Goal: Information Seeking & Learning: Learn about a topic

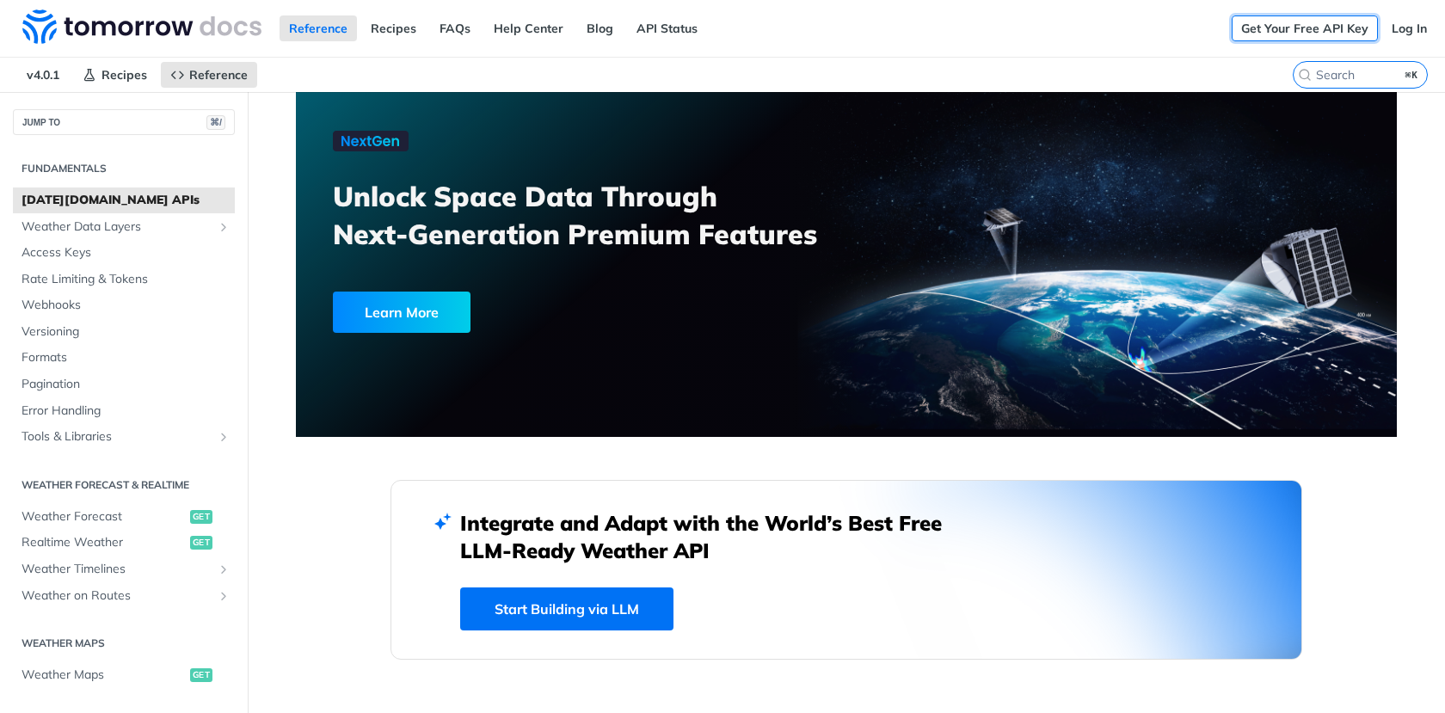
click at [1345, 30] on link "Get Your Free API Key" at bounding box center [1305, 28] width 146 height 26
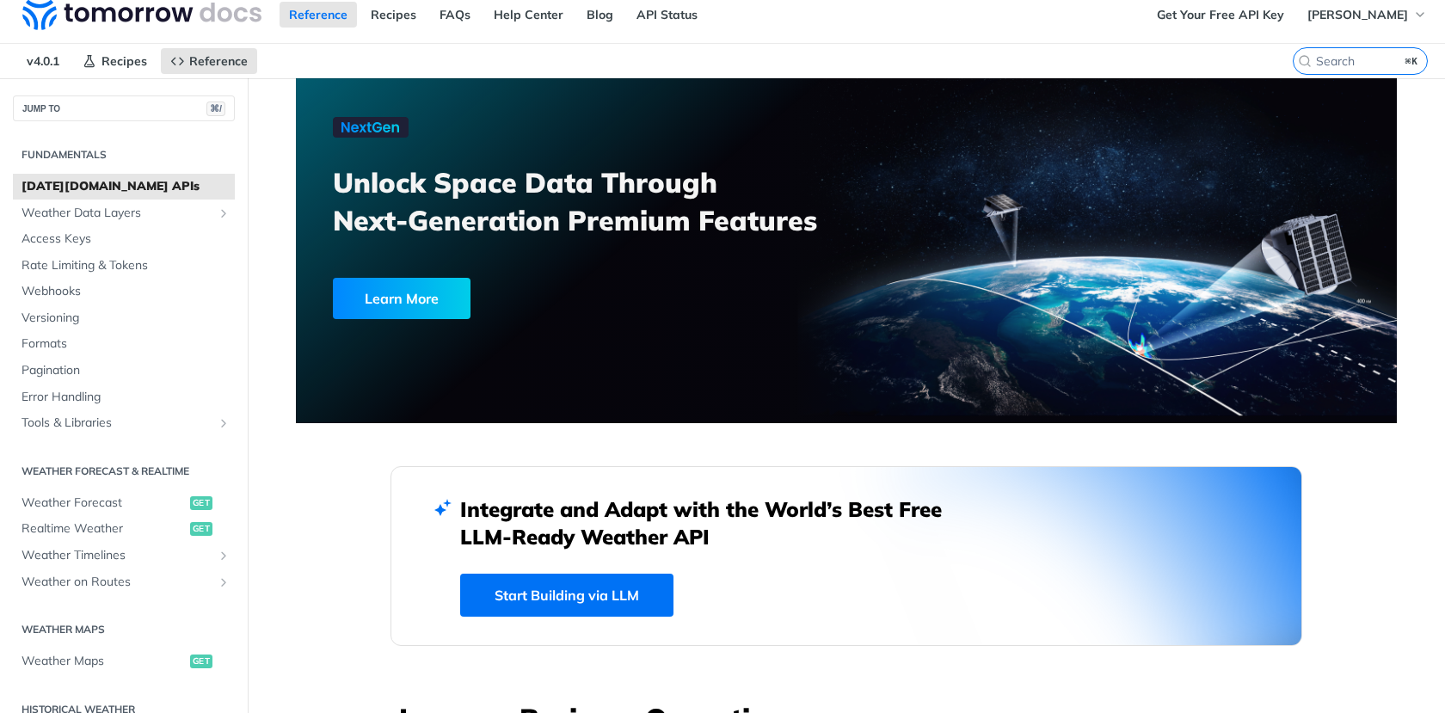
scroll to position [17, 0]
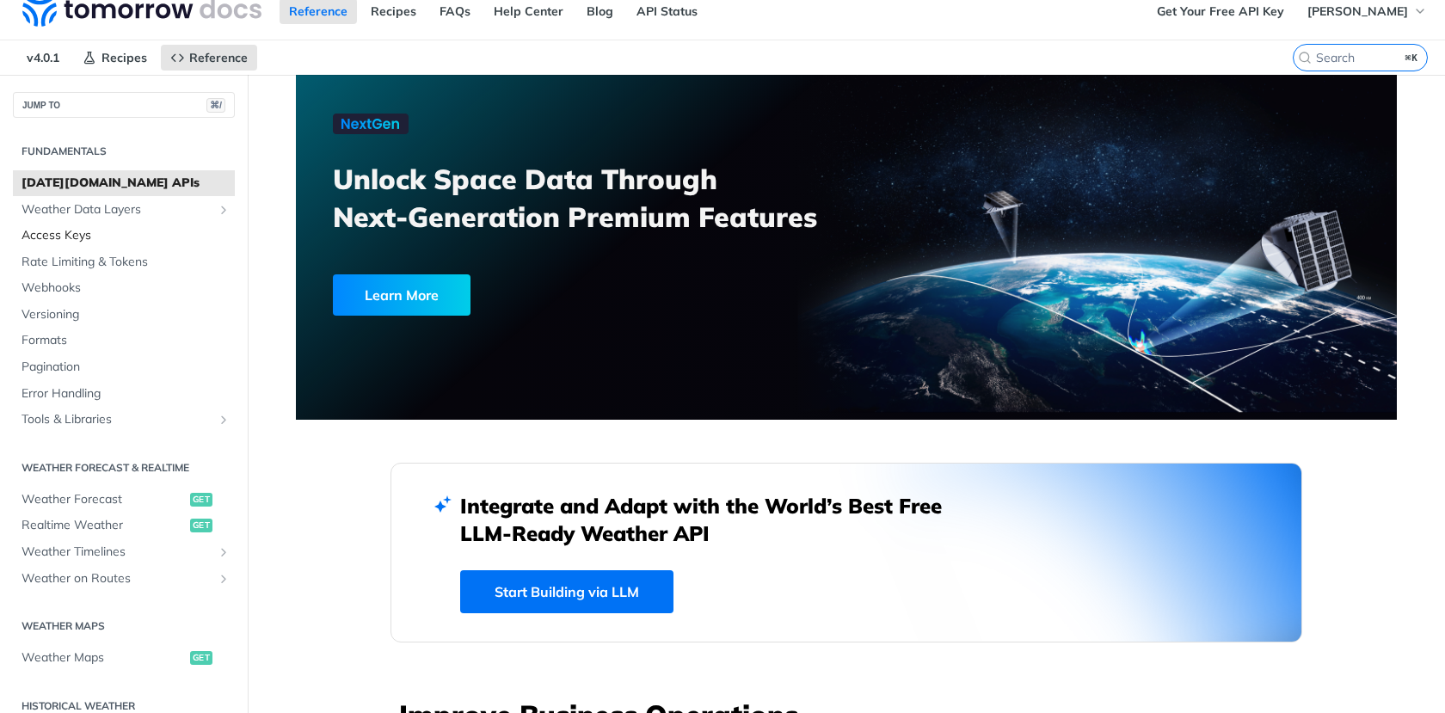
click at [80, 227] on span "Access Keys" at bounding box center [126, 235] width 209 height 17
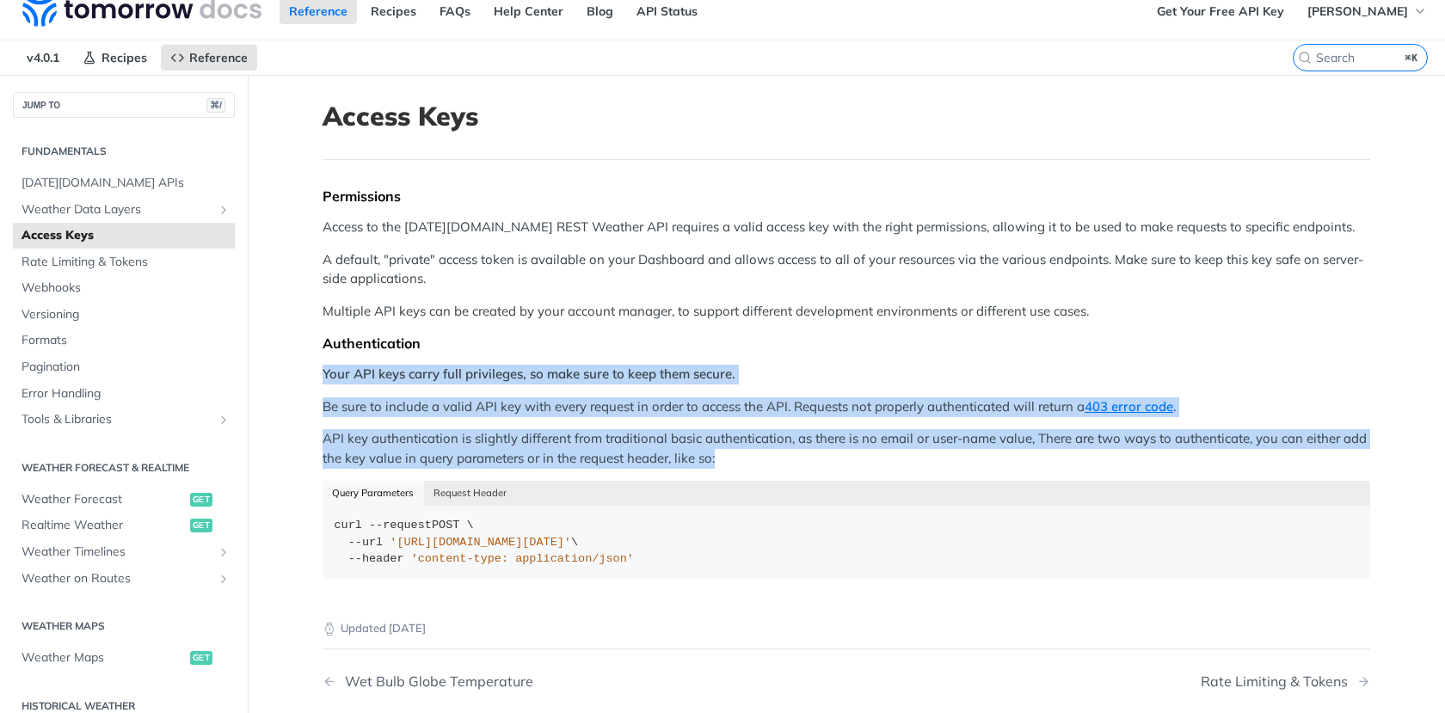
drag, startPoint x: 804, startPoint y: 466, endPoint x: 856, endPoint y: 362, distance: 116.2
click at [856, 362] on div "Permissions Access to the [DATE][DOMAIN_NAME] REST Weather API requires a valid…" at bounding box center [847, 390] width 1048 height 404
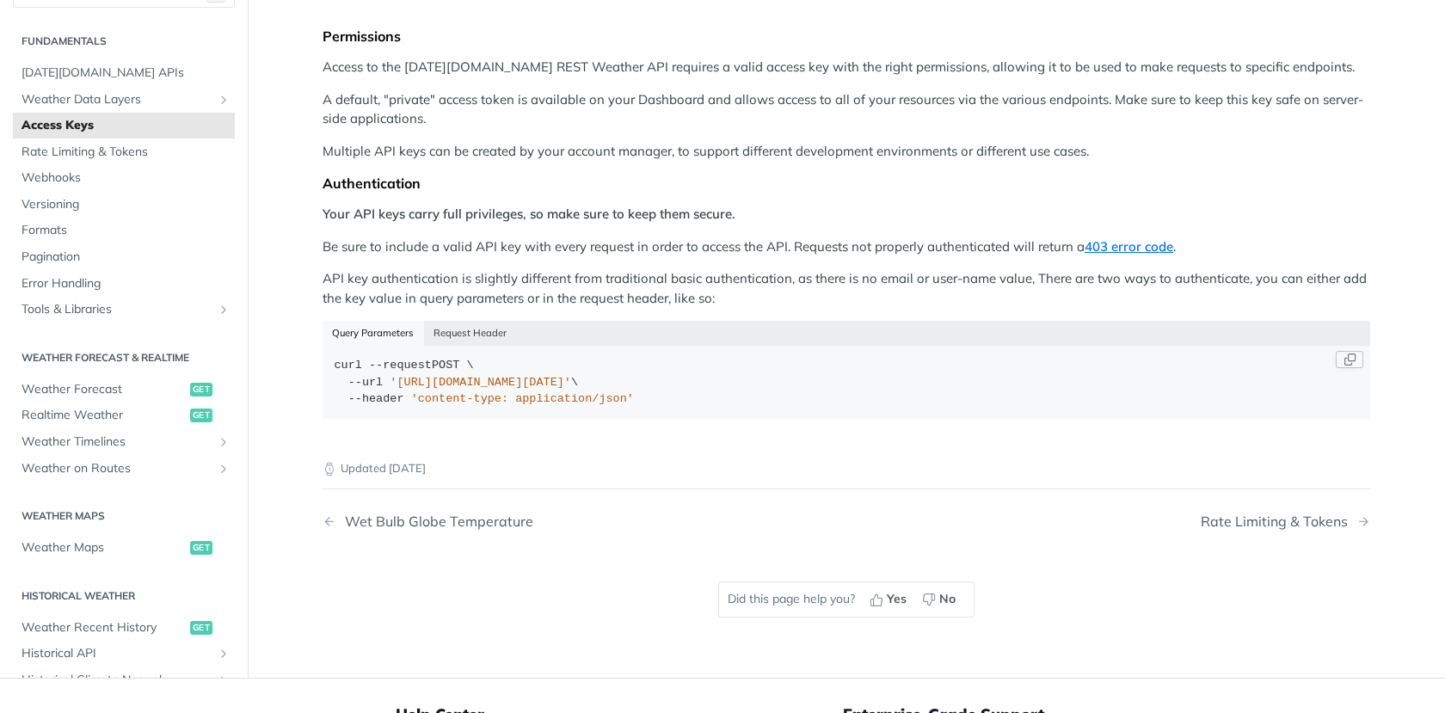
scroll to position [164, 0]
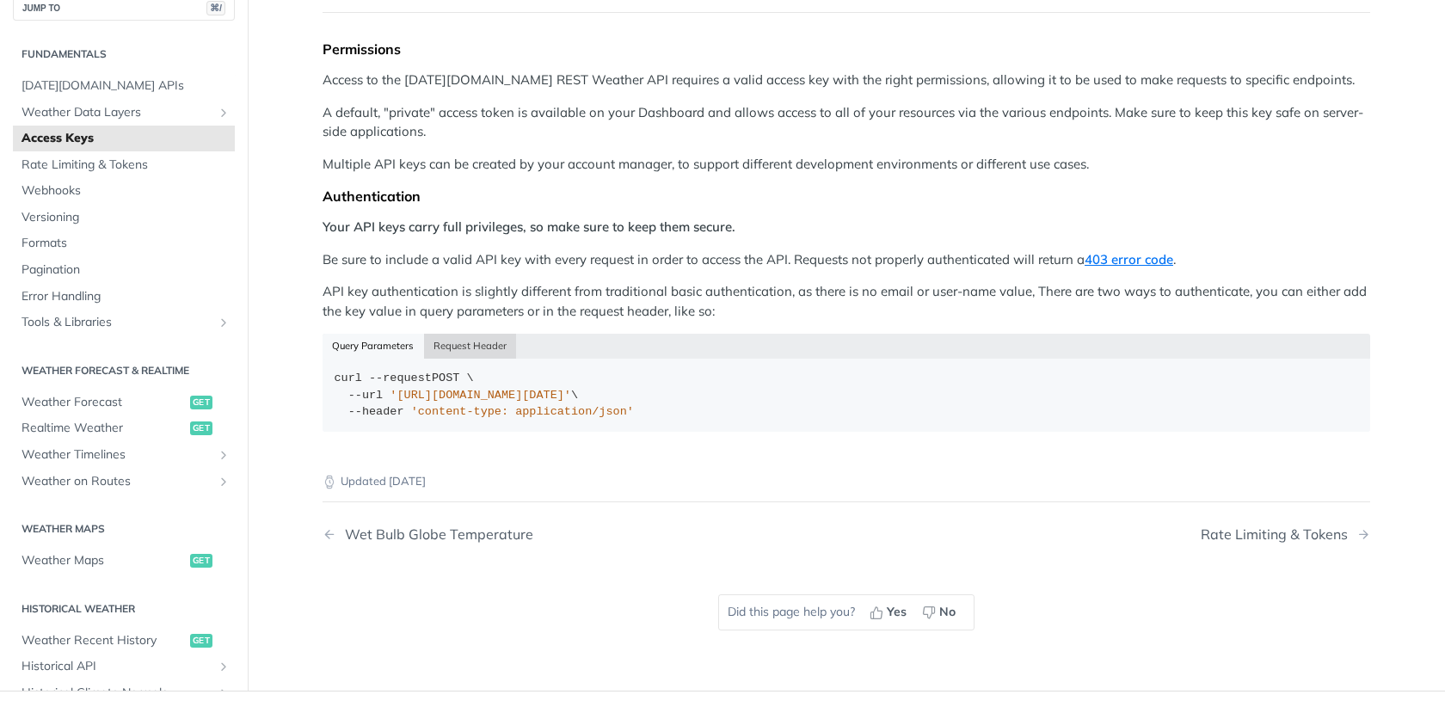
click at [450, 347] on button "Request Header" at bounding box center [470, 346] width 93 height 24
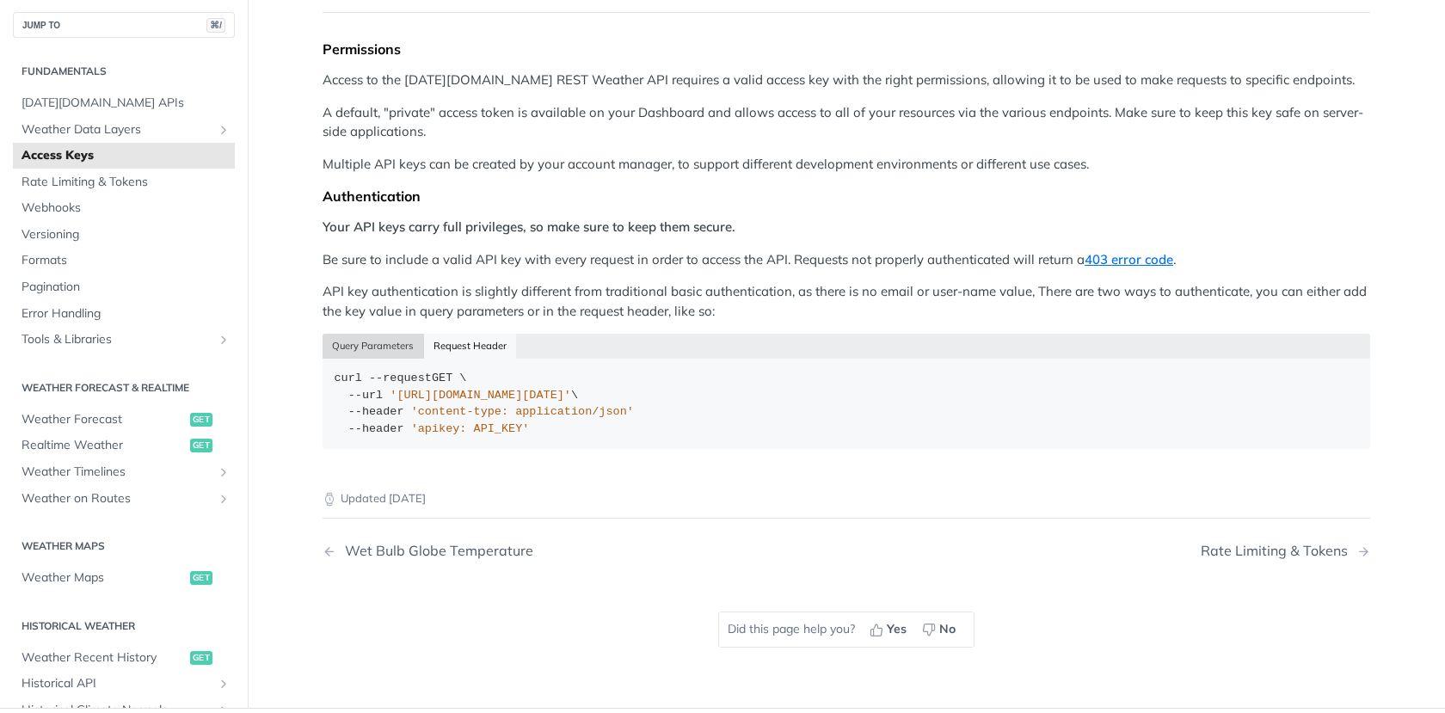
click at [407, 348] on button "Query Parameters" at bounding box center [374, 346] width 102 height 24
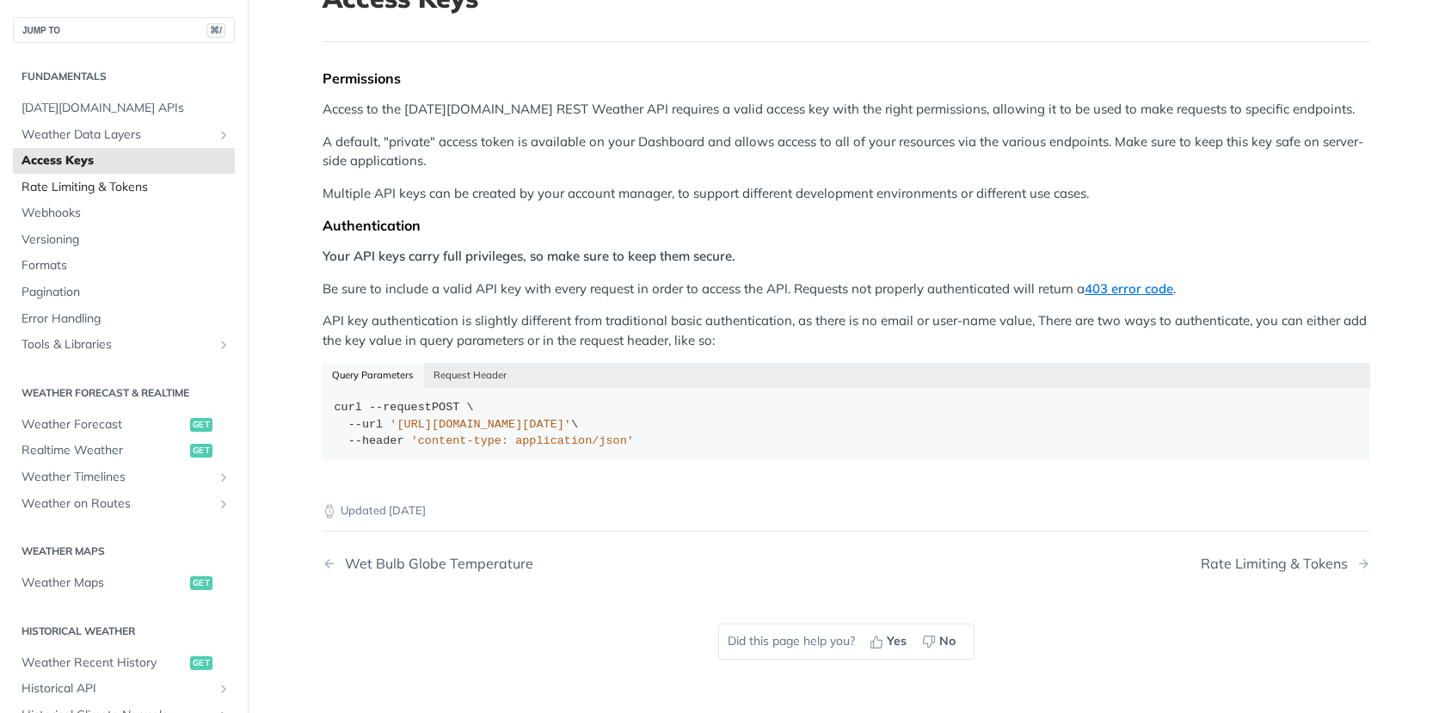
scroll to position [102, 0]
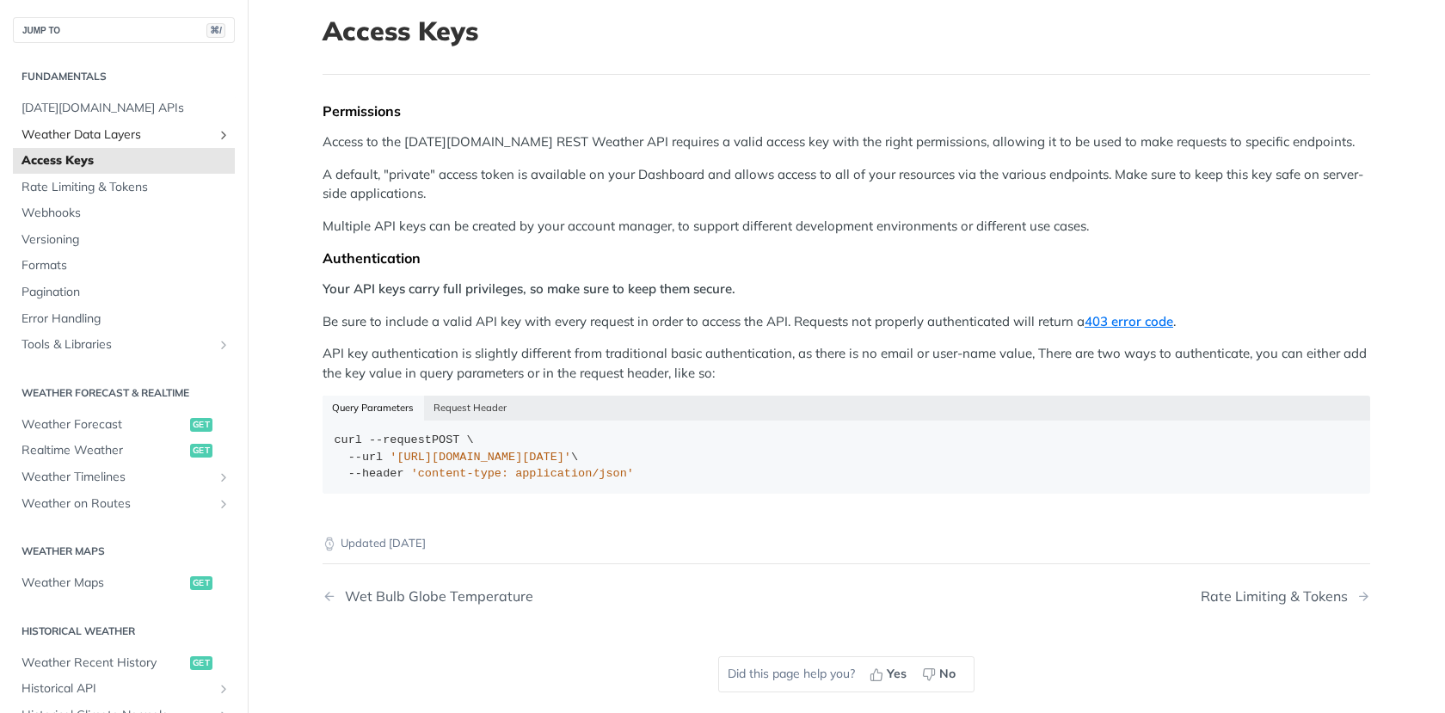
click at [101, 136] on span "Weather Data Layers" at bounding box center [117, 134] width 191 height 17
